Goal: Navigation & Orientation: Find specific page/section

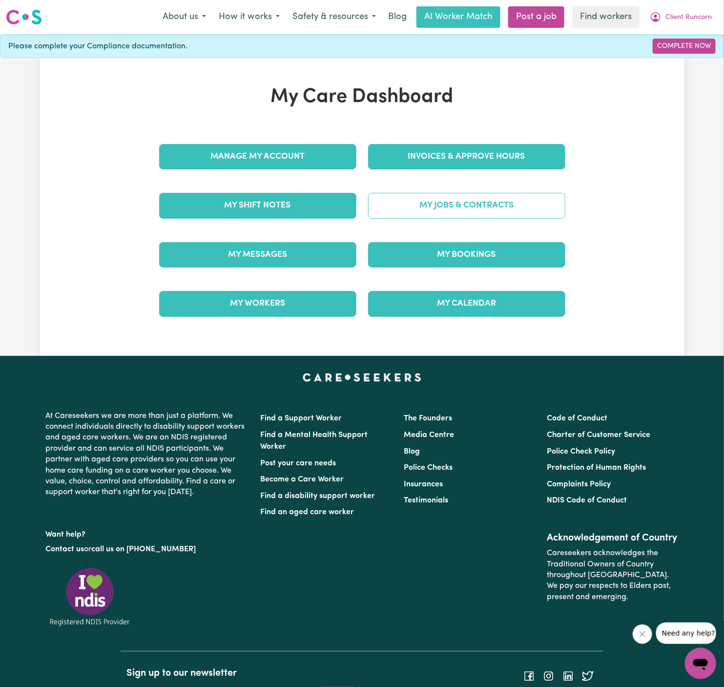
click at [510, 202] on link "My Jobs & Contracts" at bounding box center [466, 205] width 197 height 25
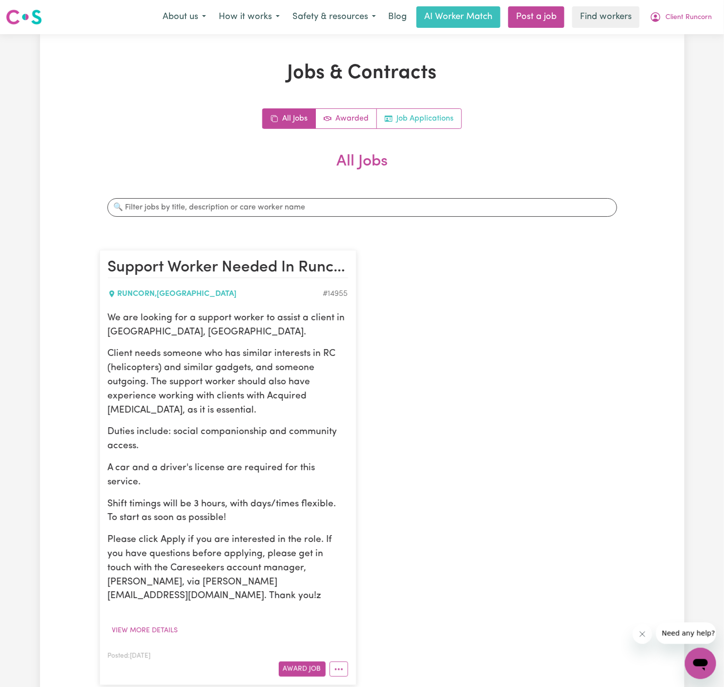
click at [433, 124] on link "Job Applications" at bounding box center [419, 119] width 84 height 20
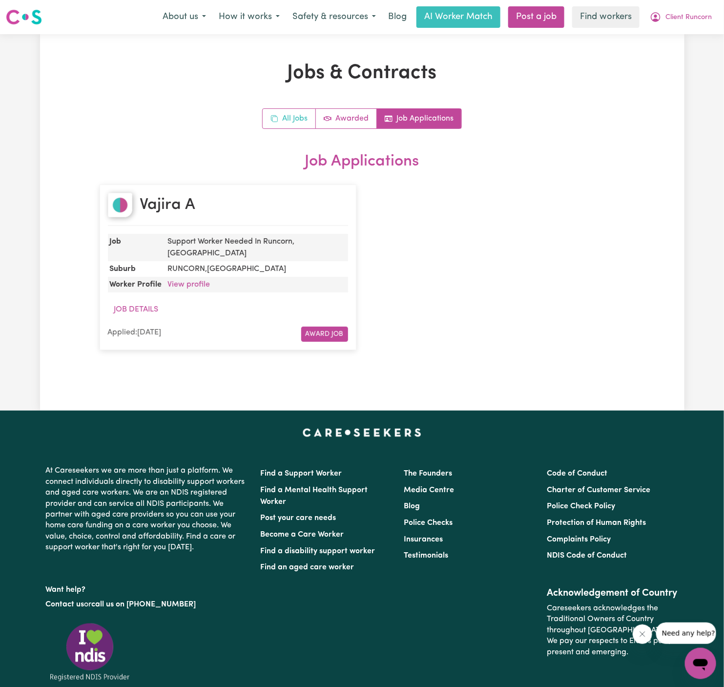
click at [289, 121] on link "All Jobs" at bounding box center [289, 119] width 53 height 20
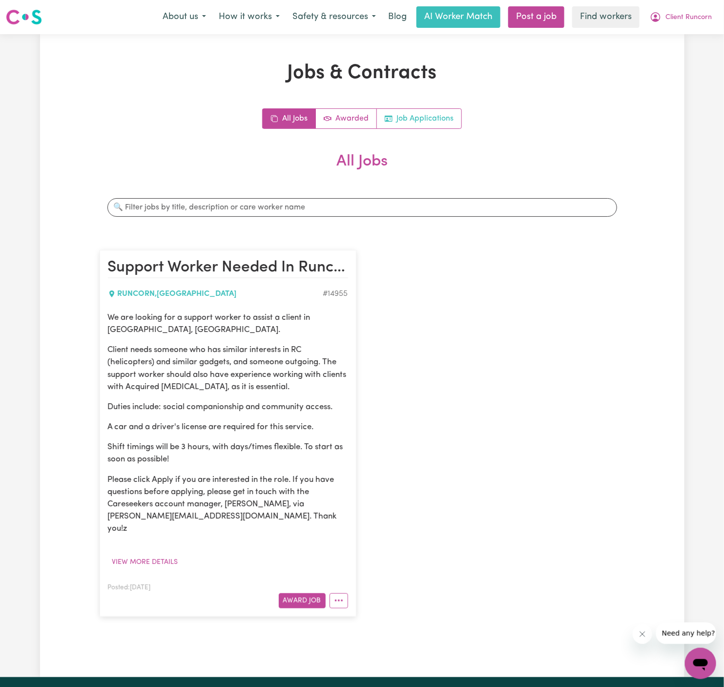
click at [425, 115] on link "Job Applications" at bounding box center [419, 119] width 84 height 20
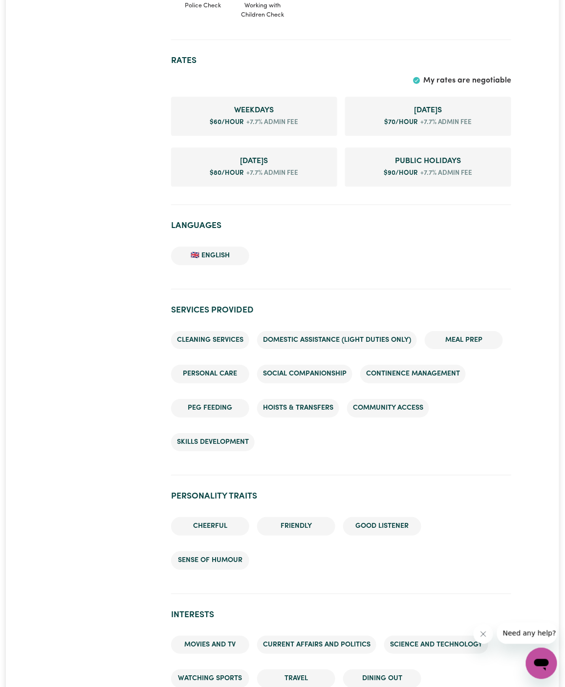
scroll to position [760, 0]
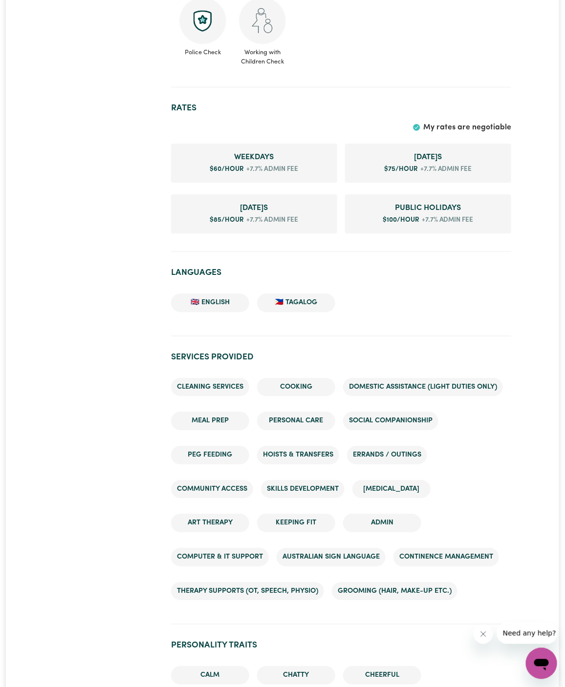
scroll to position [596, 0]
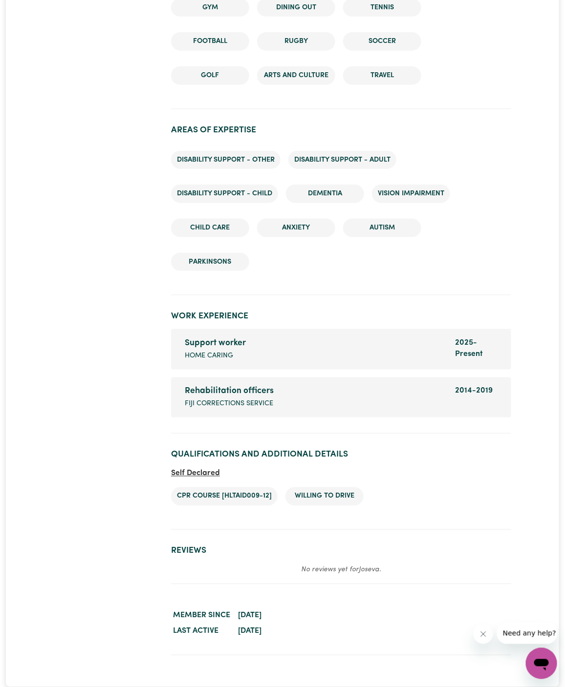
scroll to position [1338, 0]
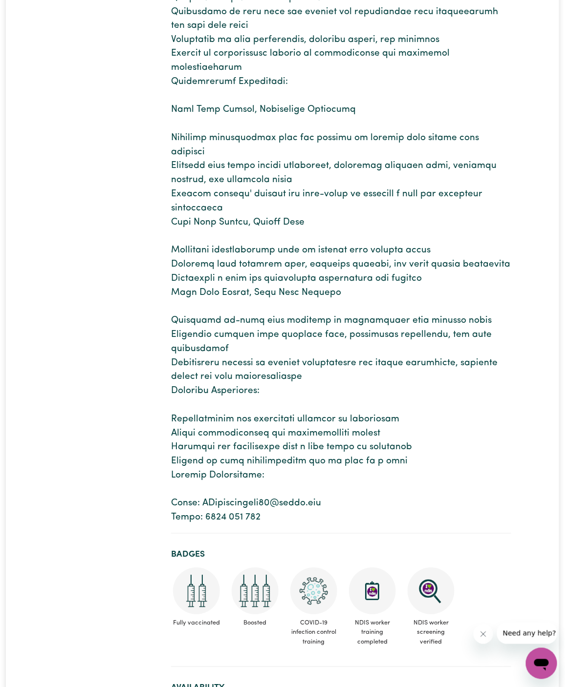
scroll to position [432, 0]
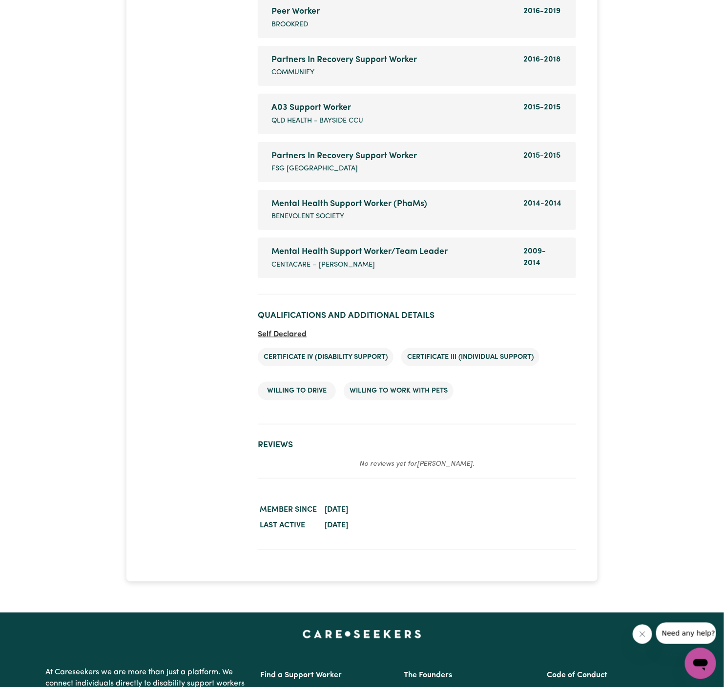
scroll to position [1788, 0]
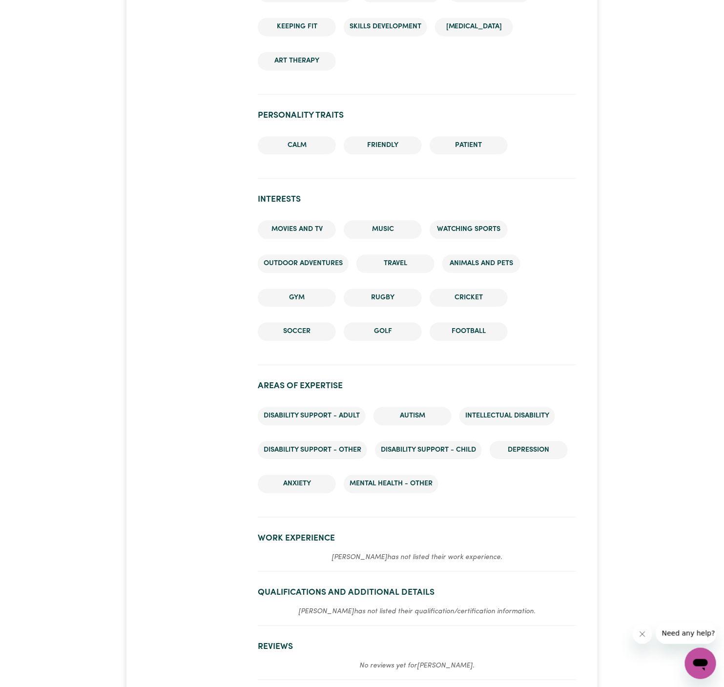
scroll to position [982, 0]
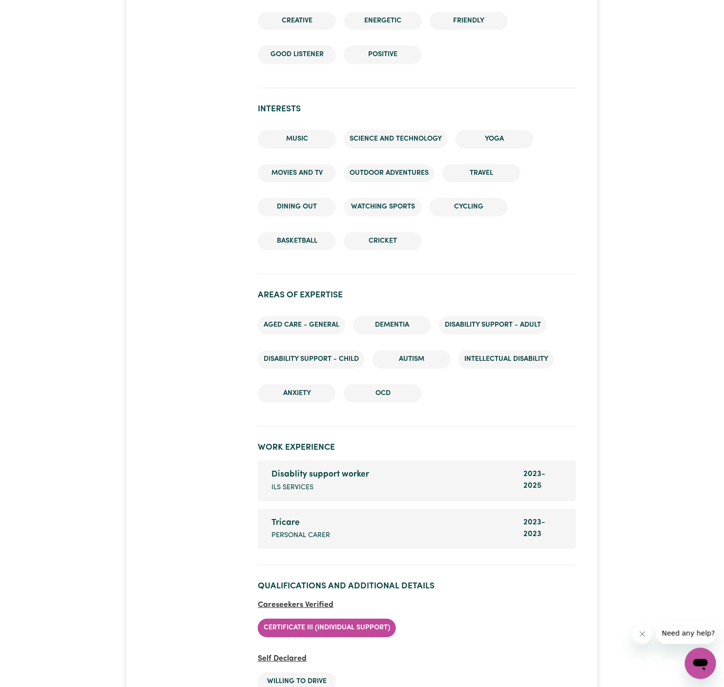
scroll to position [1000, 0]
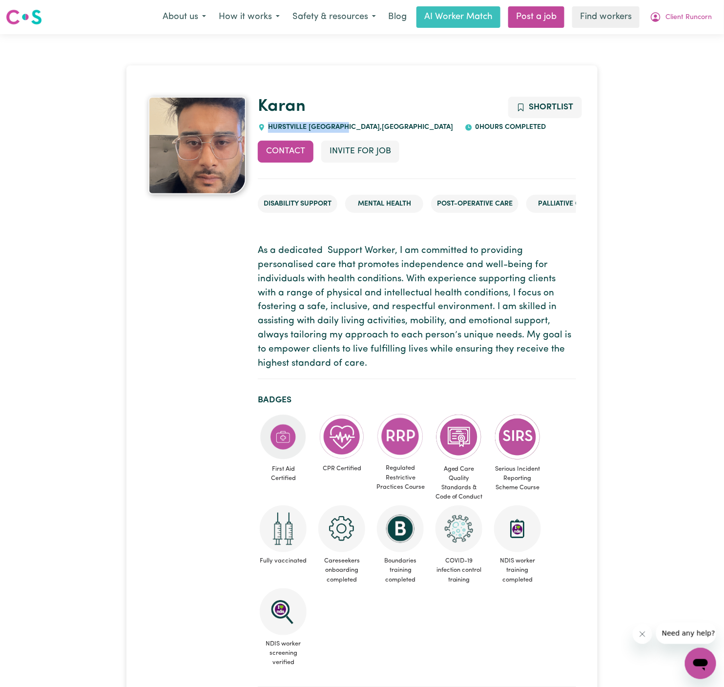
drag, startPoint x: 347, startPoint y: 124, endPoint x: 271, endPoint y: 122, distance: 76.2
click at [271, 122] on div "HURSTVILLE WESTFIELD , New South Wales" at bounding box center [355, 127] width 195 height 11
copy span "HURSTVILLE [GEOGRAPHIC_DATA]"
click at [674, 21] on span "Client Runcorn" at bounding box center [689, 17] width 46 height 11
click at [674, 37] on link "My Dashboard" at bounding box center [679, 38] width 77 height 19
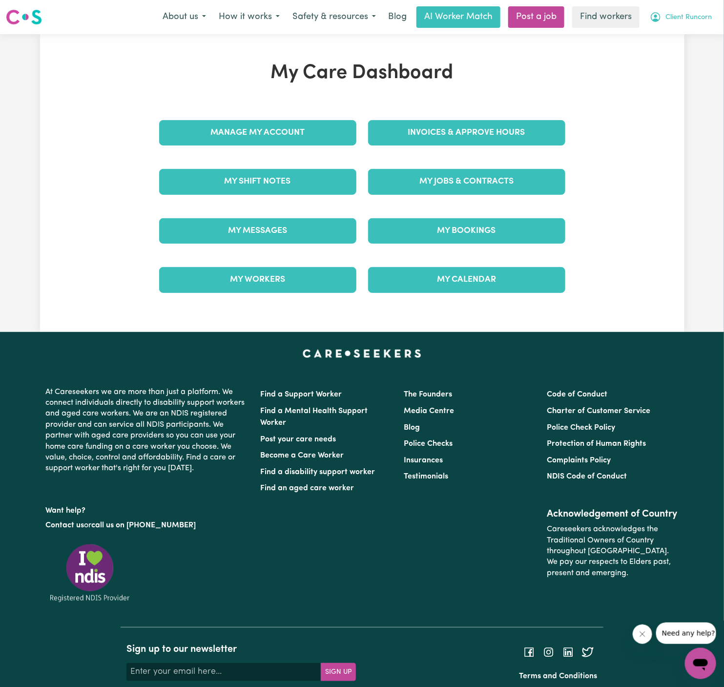
click at [679, 12] on button "Client Runcorn" at bounding box center [681, 17] width 75 height 21
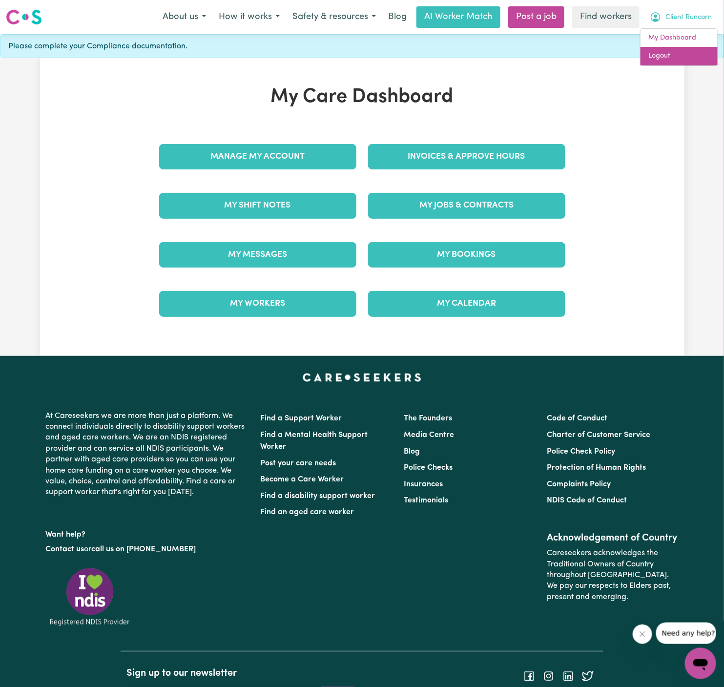
click at [679, 60] on link "Logout" at bounding box center [679, 56] width 77 height 19
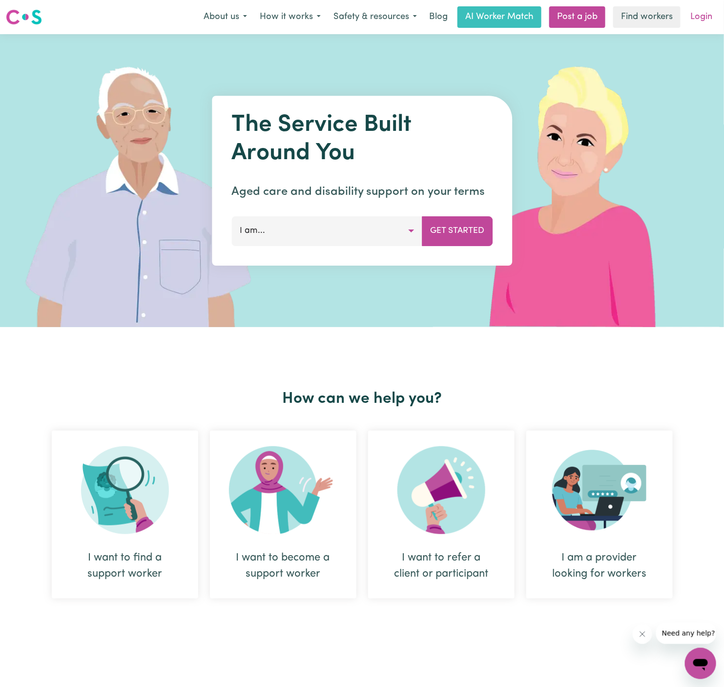
click at [698, 15] on link "Login" at bounding box center [702, 16] width 34 height 21
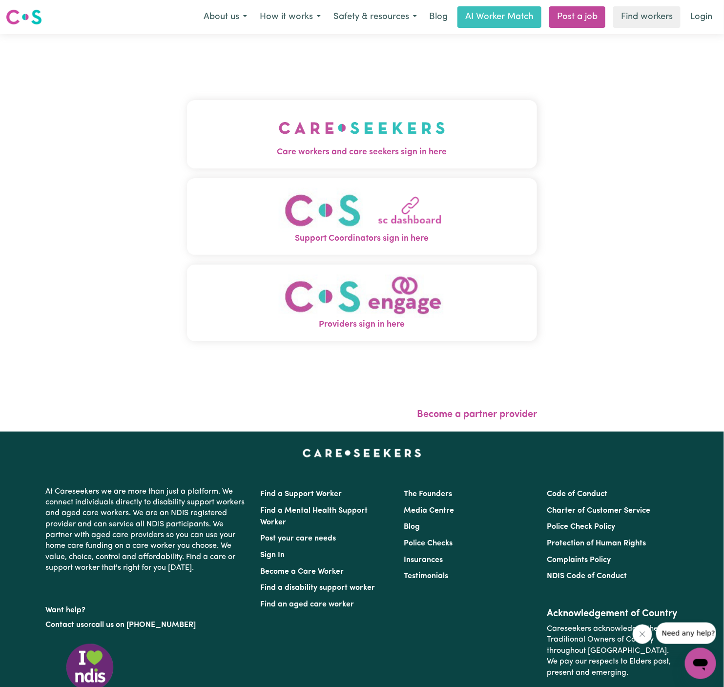
click at [435, 115] on img "Care workers and care seekers sign in here" at bounding box center [362, 128] width 167 height 36
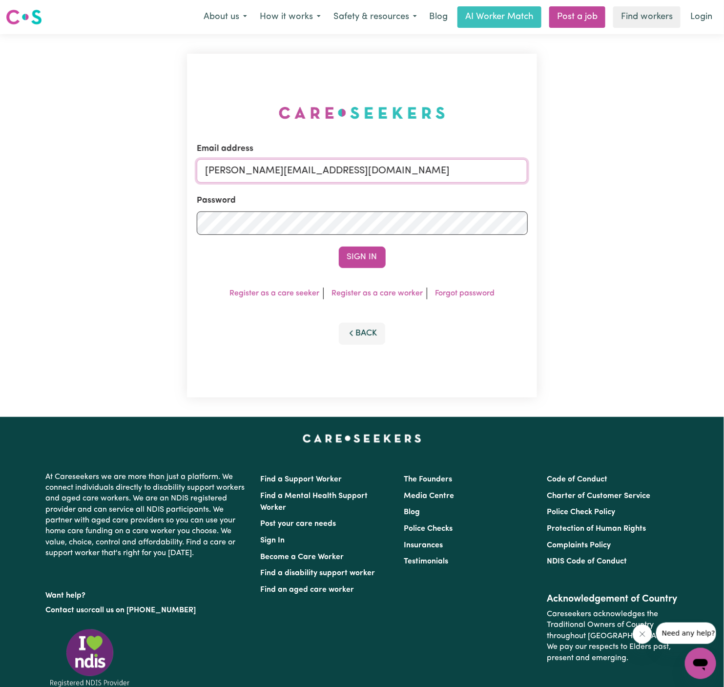
click at [351, 169] on input "dyan@careseekers.com.au" at bounding box center [362, 170] width 331 height 23
drag, startPoint x: 255, startPoint y: 169, endPoint x: 713, endPoint y: 185, distance: 458.8
click at [713, 185] on div "Email address superuser~DanaePotterALC@careseekers.com.au Password Sign In Regi…" at bounding box center [362, 225] width 724 height 383
type input "superuser~RubyALC@careseekers.com.au"
click at [339, 247] on button "Sign In" at bounding box center [362, 257] width 47 height 21
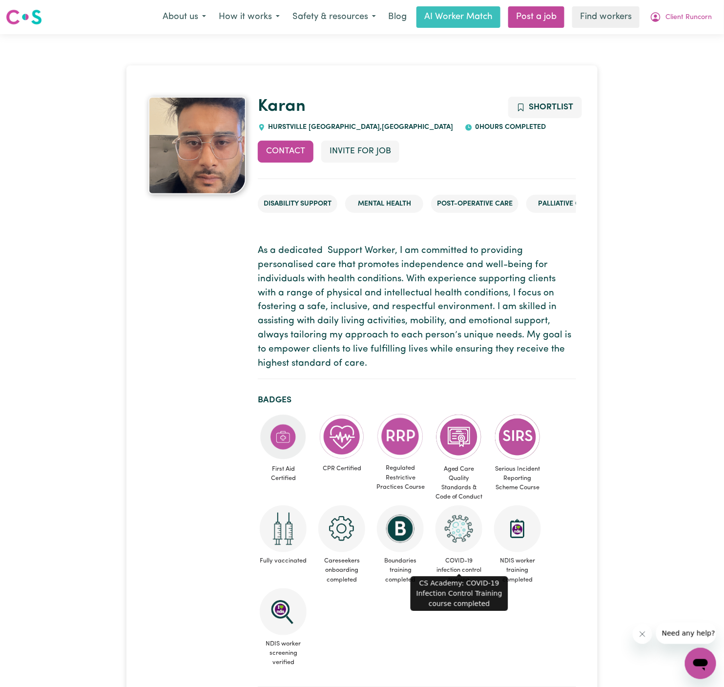
click at [465, 505] on img at bounding box center [459, 528] width 47 height 47
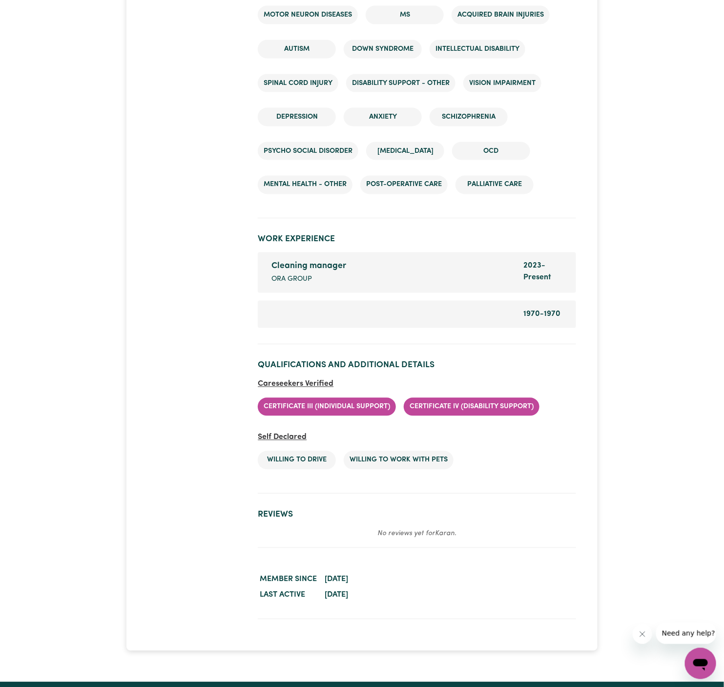
scroll to position [2012, 0]
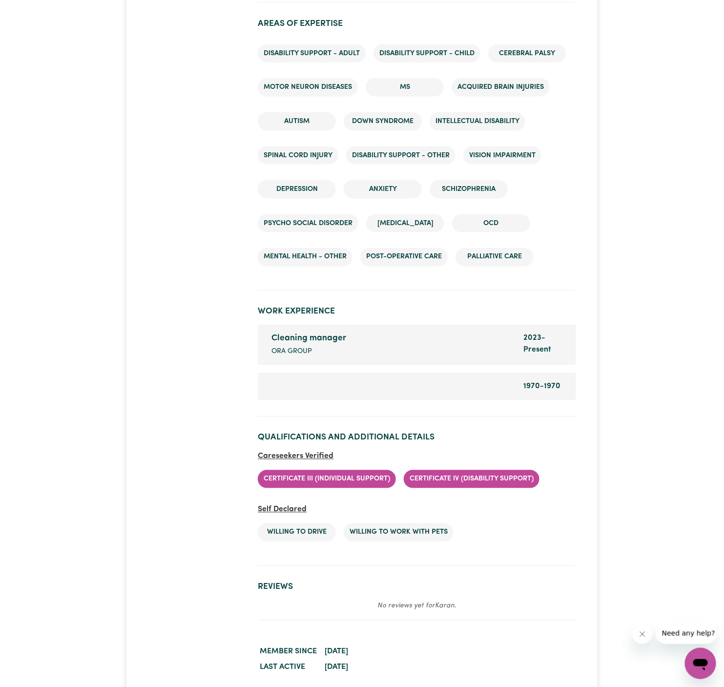
scroll to position [1937, 0]
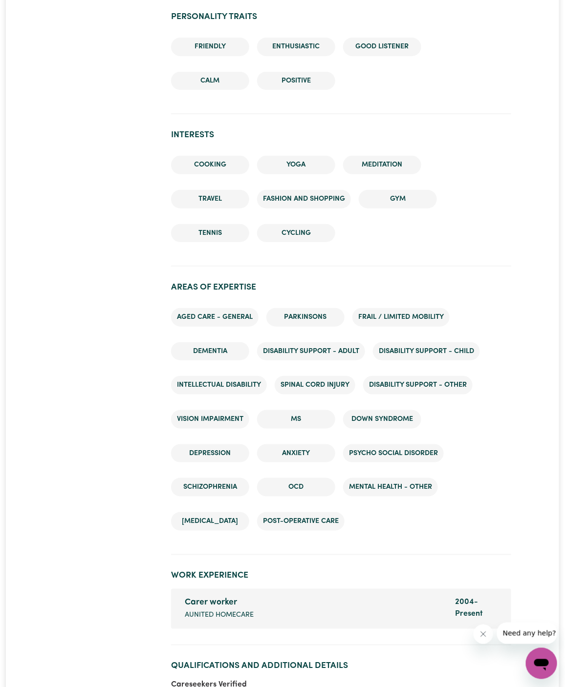
scroll to position [1171, 0]
